Goal: Find specific page/section: Find specific page/section

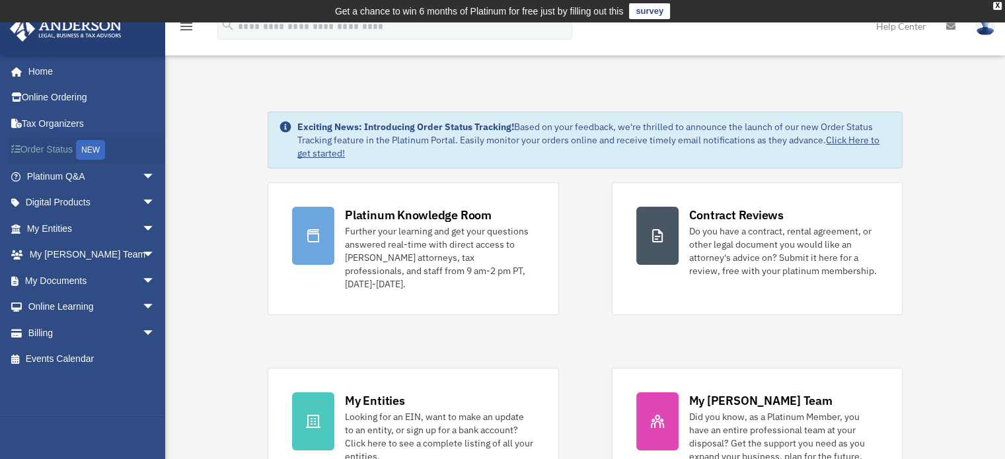
click at [51, 151] on link "Order Status NEW" at bounding box center [92, 150] width 166 height 27
click at [39, 154] on link "Order Status NEW" at bounding box center [92, 150] width 166 height 27
click at [54, 232] on link "My Entities arrow_drop_down" at bounding box center [92, 228] width 166 height 26
click at [142, 230] on span "arrow_drop_down" at bounding box center [155, 228] width 26 height 27
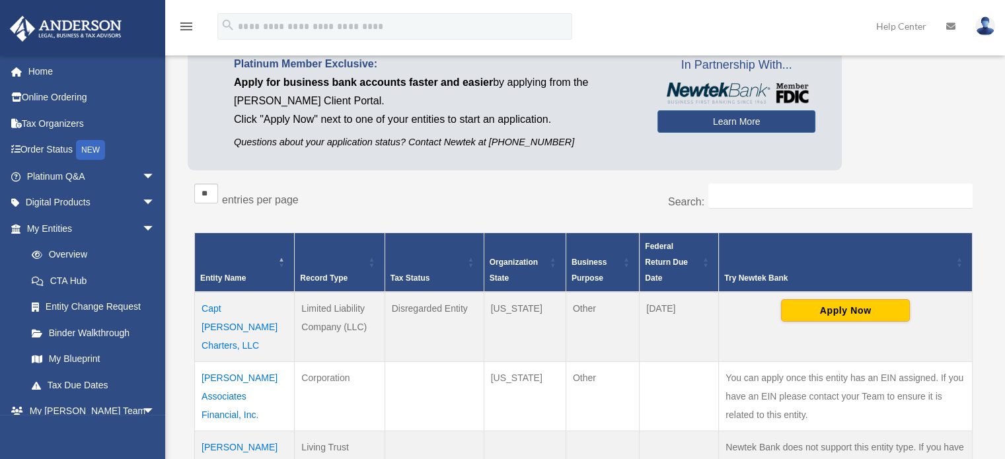
scroll to position [123, 0]
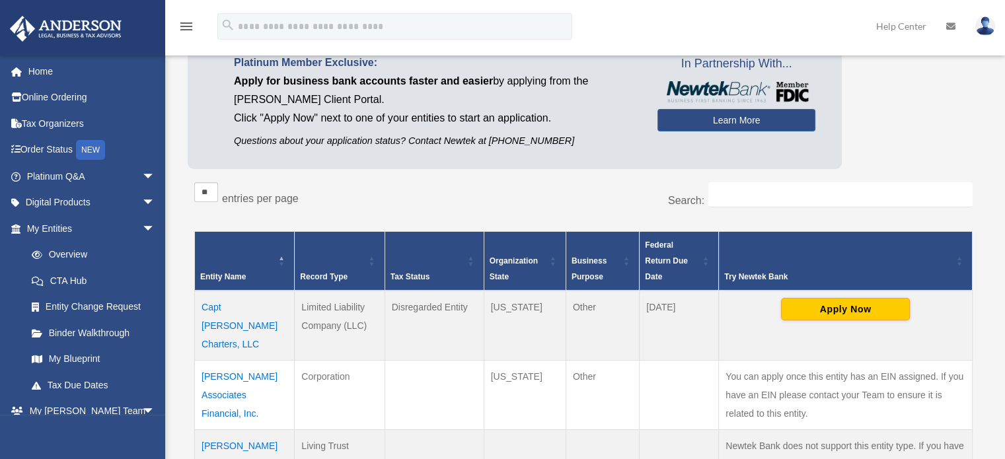
click at [248, 311] on td "Capt [PERSON_NAME] Charters, LLC" at bounding box center [245, 326] width 100 height 70
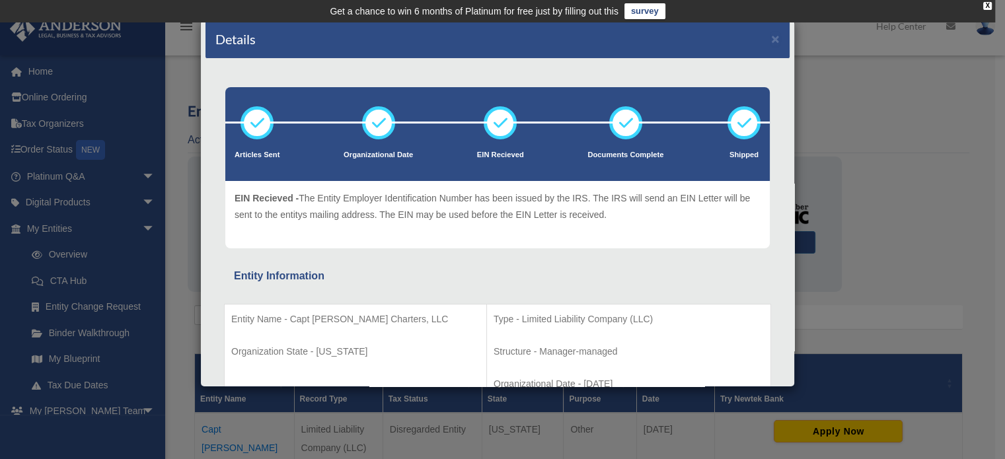
scroll to position [0, 0]
